Goal: Task Accomplishment & Management: Use online tool/utility

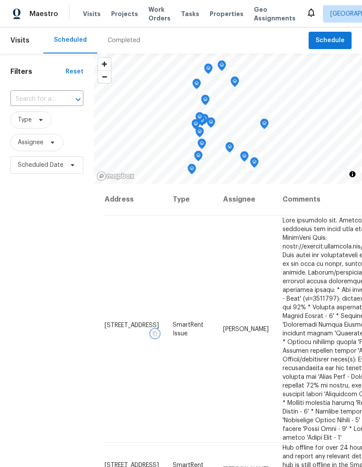
click at [152, 335] on icon "button" at bounding box center [154, 332] width 5 height 5
click at [215, 14] on span "Properties" at bounding box center [227, 14] width 34 height 9
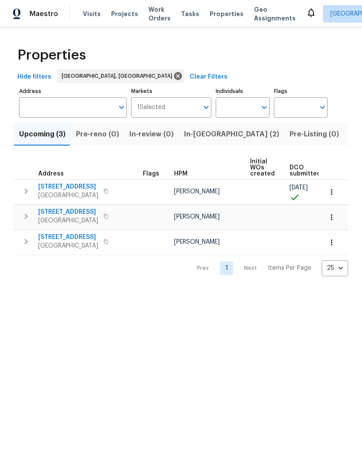
click at [349, 130] on span "Listed (24)" at bounding box center [368, 134] width 38 height 12
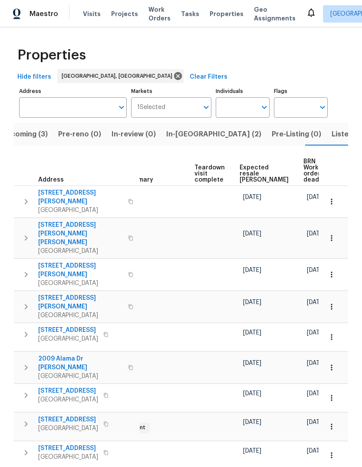
scroll to position [0, 174]
click at [174, 134] on span "In-[GEOGRAPHIC_DATA] (2)" at bounding box center [213, 134] width 95 height 12
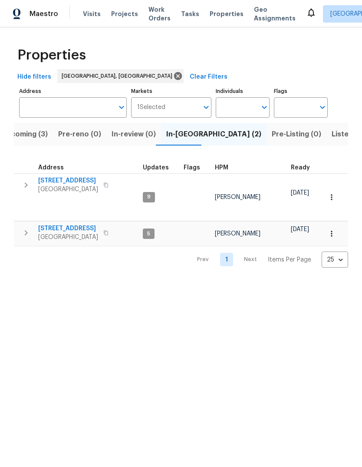
click at [67, 178] on span "[STREET_ADDRESS]" at bounding box center [68, 180] width 60 height 9
click at [306, 9] on icon at bounding box center [311, 12] width 10 height 10
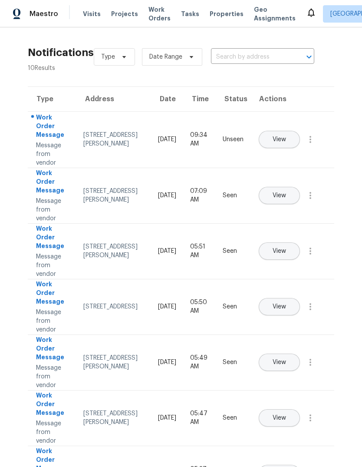
click at [286, 136] on span "View" at bounding box center [279, 139] width 13 height 7
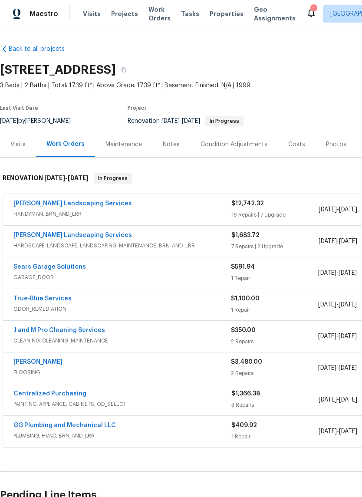
click at [167, 139] on div "Notes" at bounding box center [171, 145] width 38 height 26
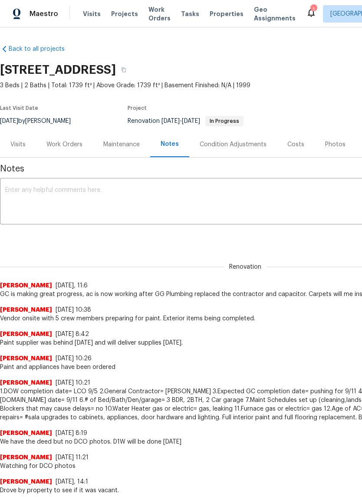
click at [15, 191] on textarea at bounding box center [245, 202] width 480 height 30
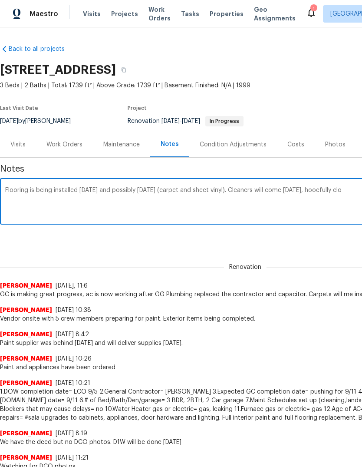
scroll to position [0, 128]
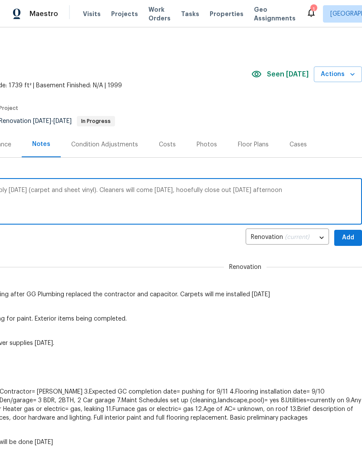
type textarea "Flooring is being installed today and possibly tomorrow (carpet and sheet vinyl…"
click at [343, 236] on span "Add" at bounding box center [348, 237] width 14 height 11
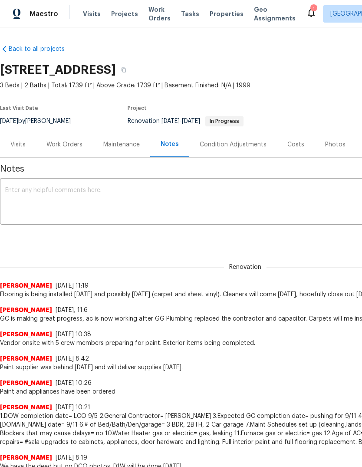
scroll to position [0, 0]
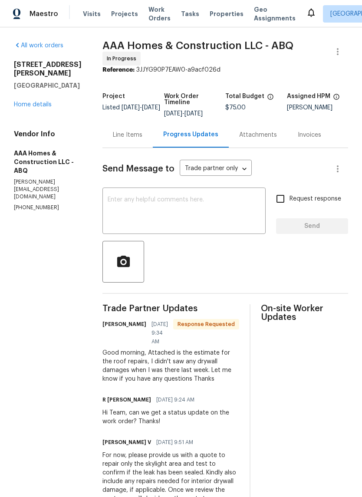
click at [129, 126] on div "Line Items" at bounding box center [127, 135] width 50 height 26
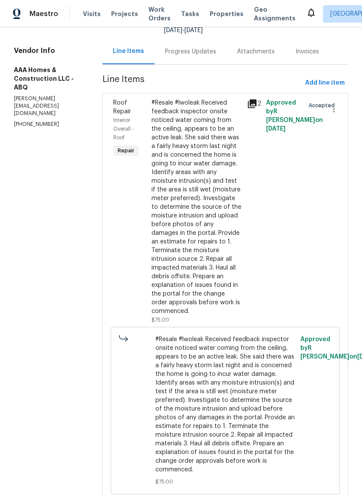
click at [190, 49] on div "Progress Updates" at bounding box center [190, 51] width 51 height 9
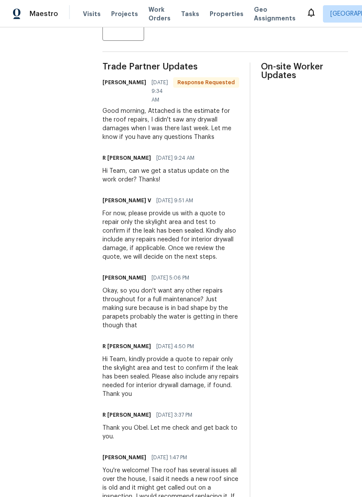
scroll to position [243, 0]
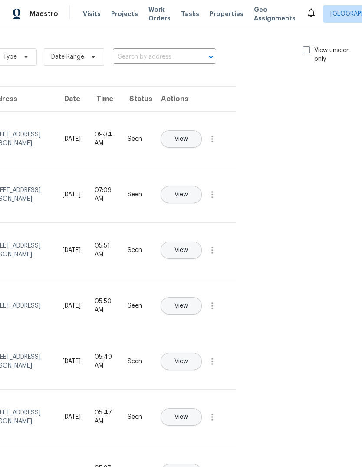
scroll to position [0, 98]
click at [306, 49] on span at bounding box center [306, 49] width 7 height 7
click at [306, 49] on input "View unseen only" at bounding box center [306, 49] width 6 height 6
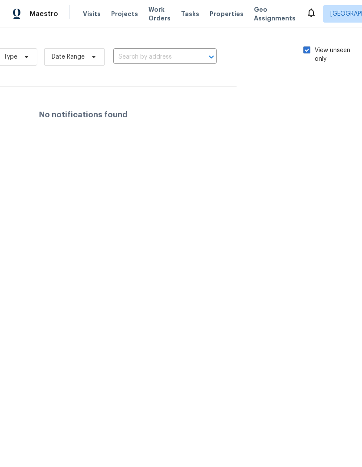
click at [308, 56] on label "View unseen only" at bounding box center [333, 54] width 60 height 17
click at [308, 52] on input "View unseen only" at bounding box center [306, 49] width 6 height 6
checkbox input "false"
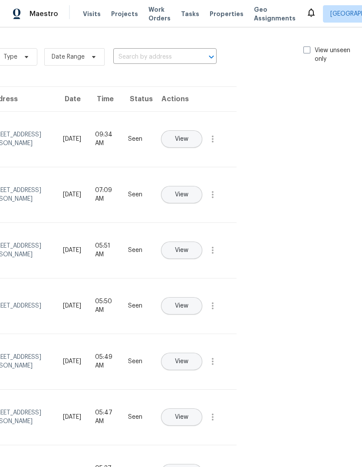
click at [210, 14] on span "Properties" at bounding box center [227, 14] width 34 height 9
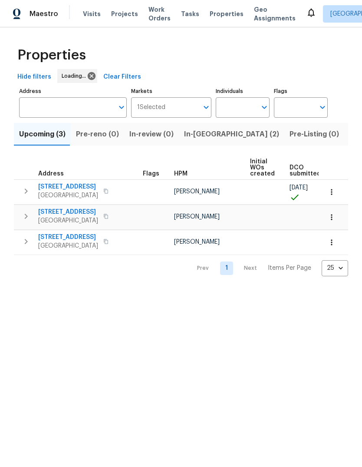
click at [195, 138] on span "In-reno (2)" at bounding box center [231, 134] width 95 height 12
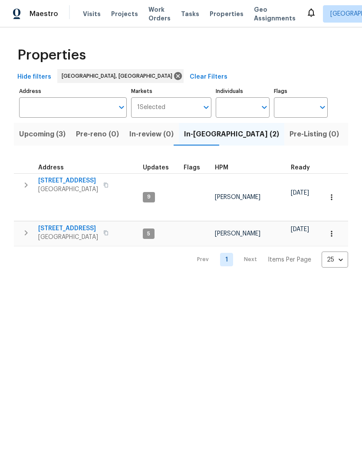
click at [73, 224] on span "[STREET_ADDRESS]" at bounding box center [68, 228] width 60 height 9
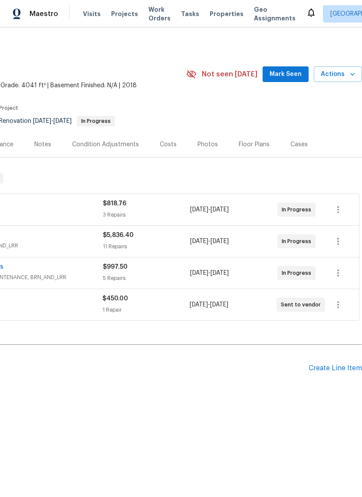
scroll to position [0, 128]
click at [280, 74] on span "Mark Seen" at bounding box center [286, 74] width 32 height 11
click at [31, 145] on div "Notes" at bounding box center [43, 145] width 38 height 26
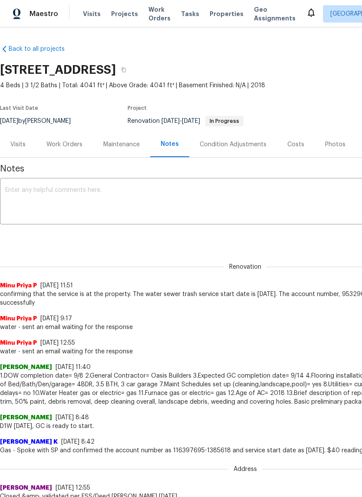
click at [17, 188] on textarea at bounding box center [245, 202] width 480 height 30
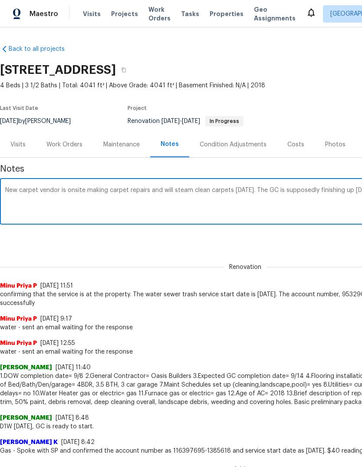
scroll to position [0, 128]
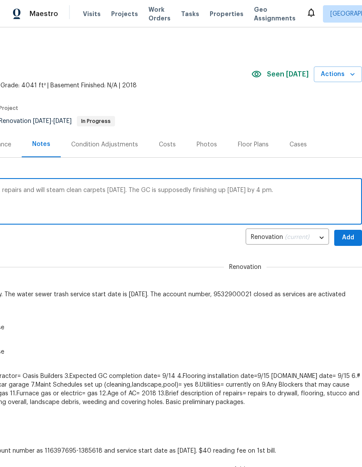
type textarea "New carpet vendor is onsite making carpet repairs and will steam clean carpets …"
click at [345, 235] on span "Add" at bounding box center [348, 237] width 14 height 11
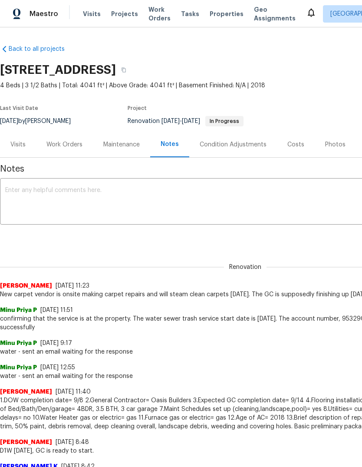
scroll to position [0, 0]
click at [64, 143] on div "Work Orders" at bounding box center [64, 144] width 36 height 9
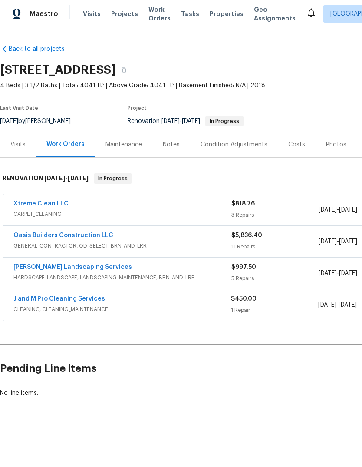
click at [49, 296] on link "J and M Pro Cleaning Services" at bounding box center [59, 299] width 92 height 6
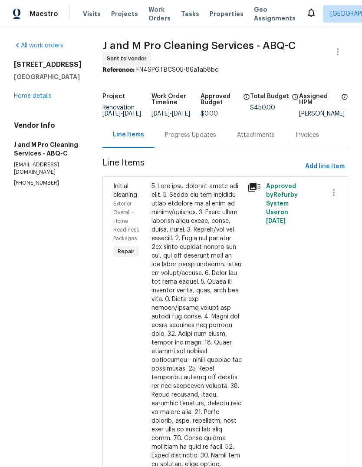
click at [198, 139] on div "Progress Updates" at bounding box center [190, 135] width 51 height 9
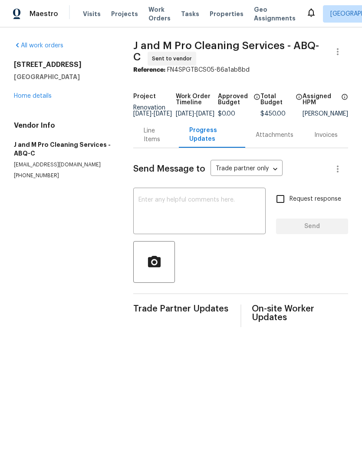
click at [146, 209] on textarea at bounding box center [199, 212] width 122 height 30
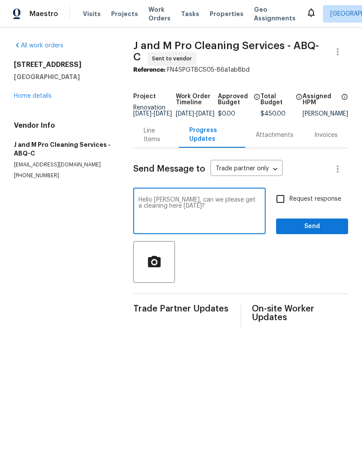
type textarea "Hello sir, can we please get a cleaning here tomorrow 9/15?"
click at [282, 204] on input "Request response" at bounding box center [280, 199] width 18 height 18
checkbox input "true"
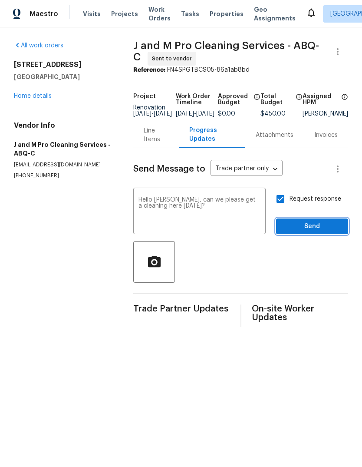
click at [318, 230] on span "Send" at bounding box center [312, 226] width 58 height 11
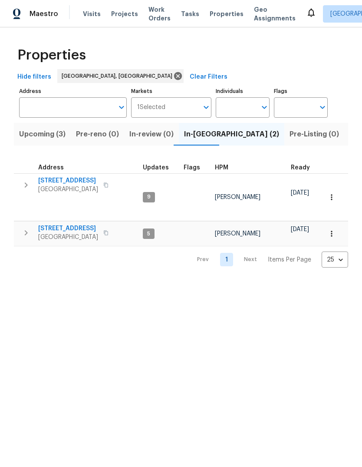
click at [36, 136] on span "Upcoming (3)" at bounding box center [42, 134] width 46 height 12
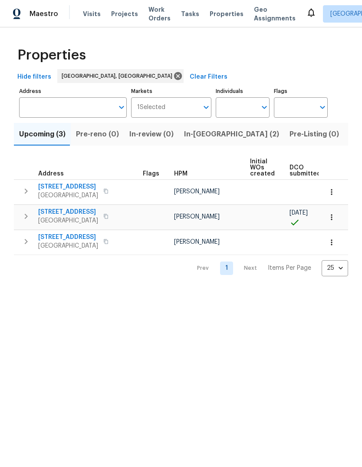
click at [335, 215] on icon "button" at bounding box center [331, 217] width 9 height 9
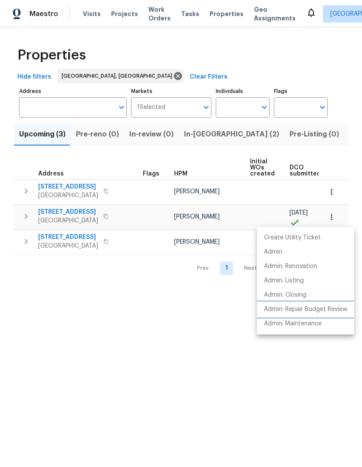
click at [321, 308] on p "Admin: Repair Budget Review" at bounding box center [305, 309] width 83 height 9
